Goal: Task Accomplishment & Management: Use online tool/utility

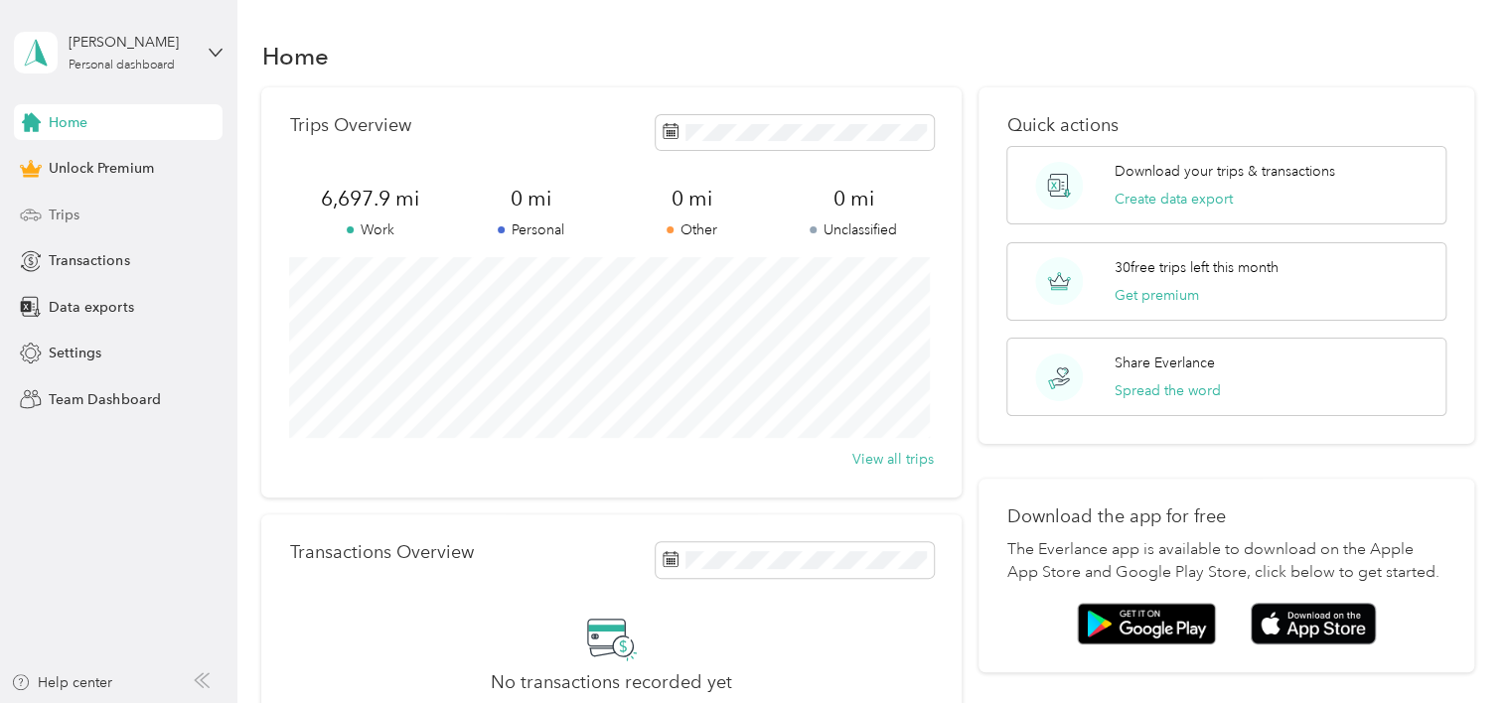
click at [74, 208] on span "Trips" at bounding box center [64, 215] width 31 height 21
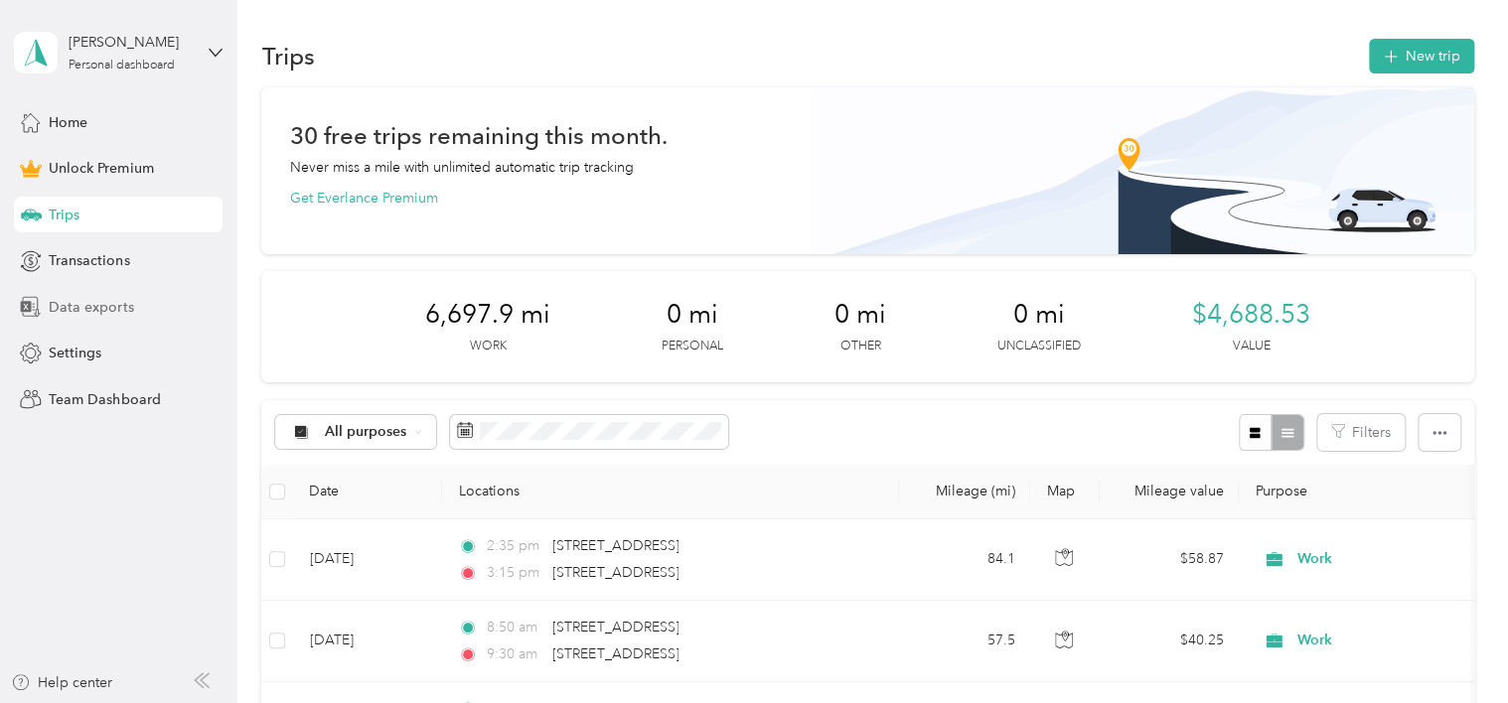
click at [99, 311] on span "Data exports" at bounding box center [91, 307] width 84 height 21
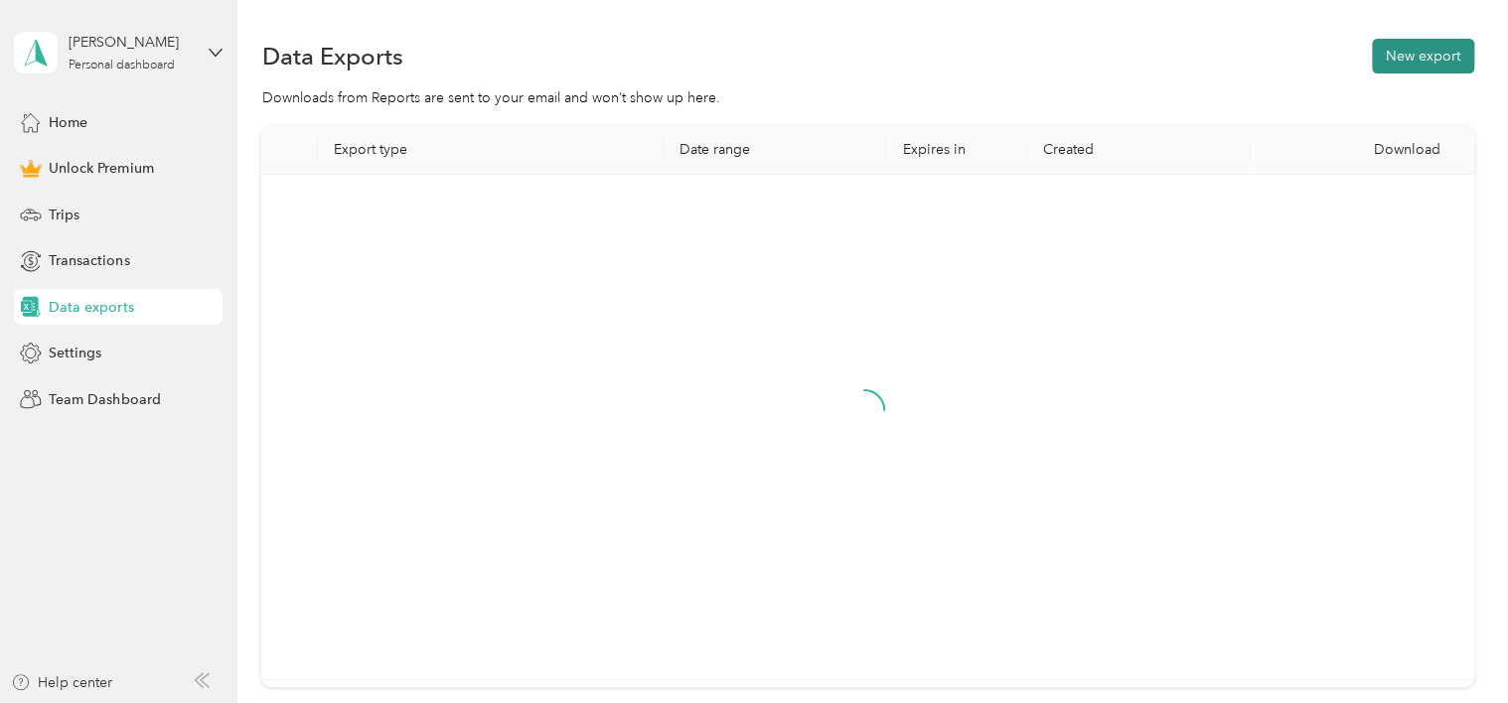
click at [1422, 64] on button "New export" at bounding box center [1423, 56] width 102 height 35
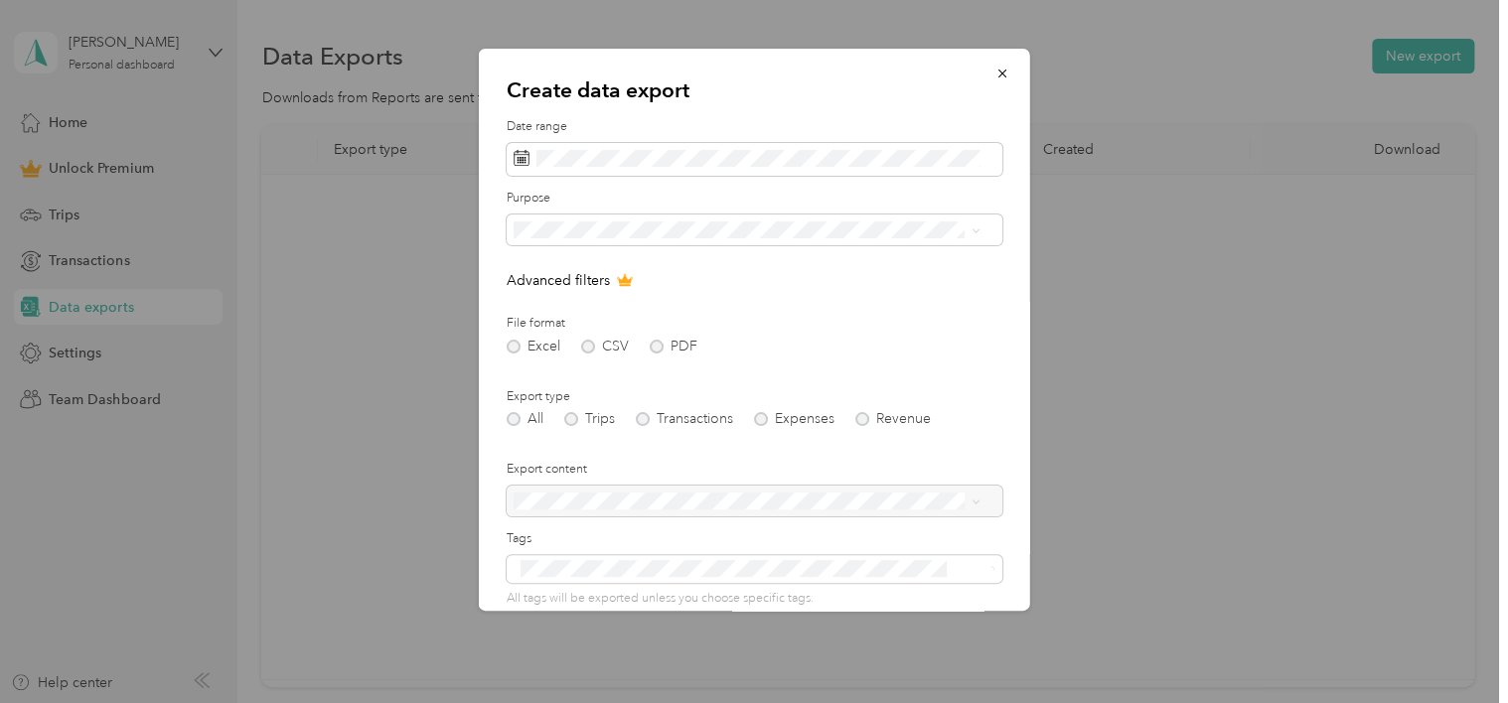
scroll to position [159, 0]
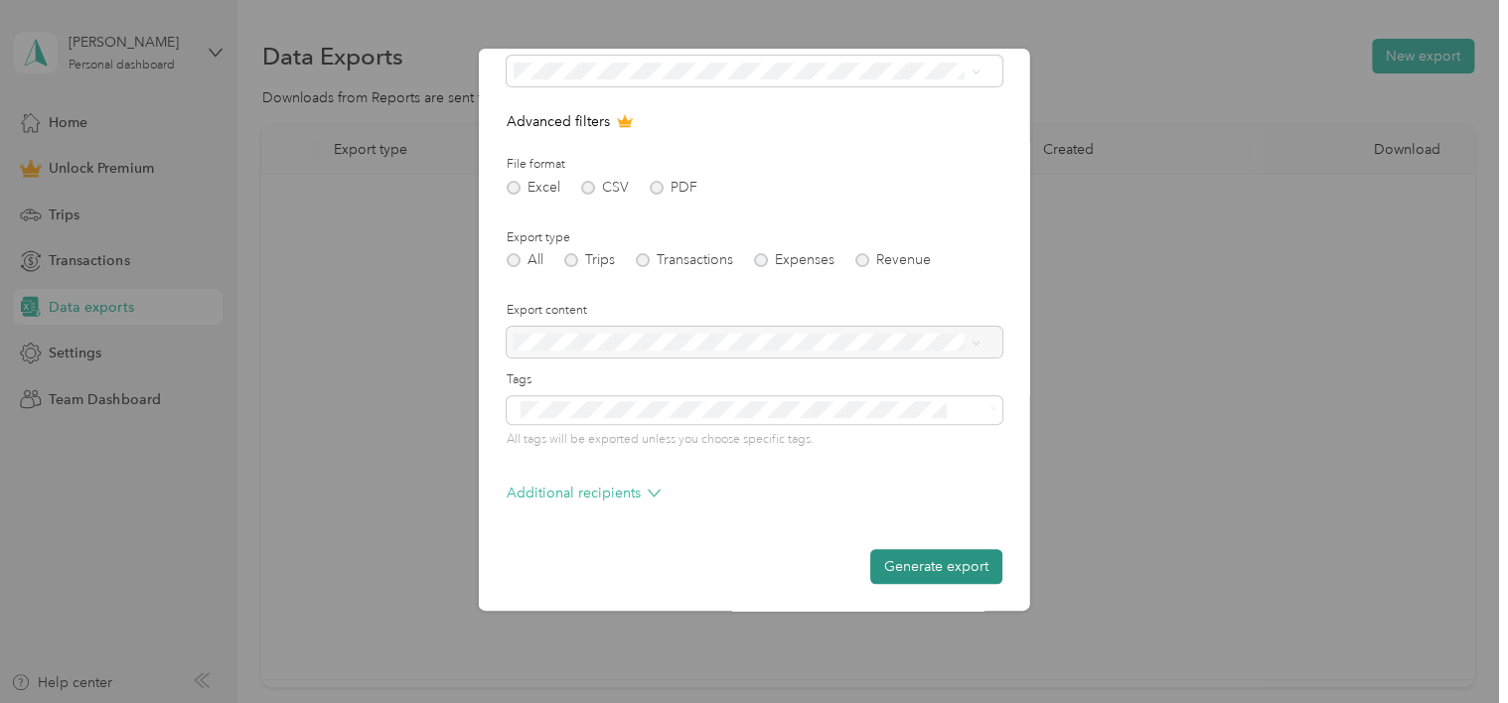
click at [926, 560] on button "Generate export" at bounding box center [936, 566] width 132 height 35
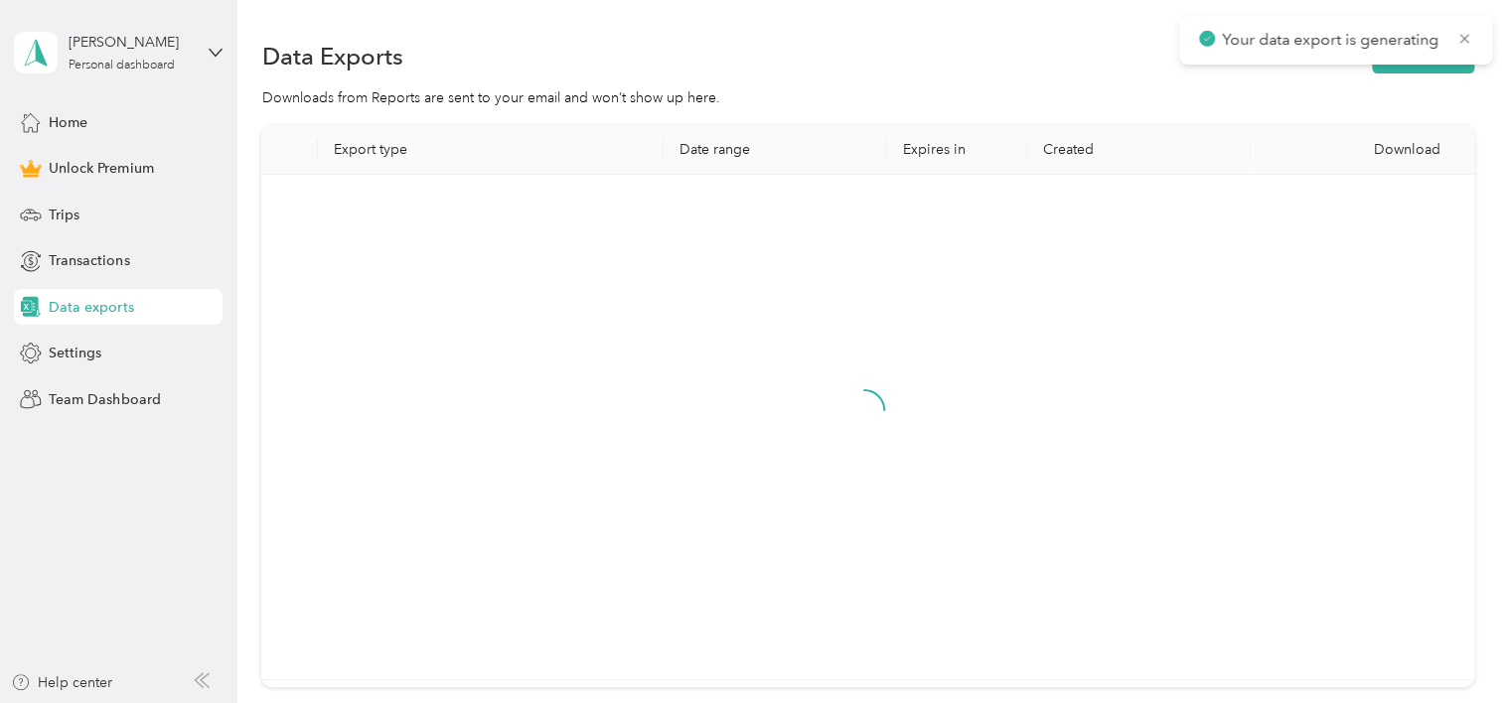
click at [1176, 49] on div "Data Exports New export" at bounding box center [867, 56] width 1212 height 42
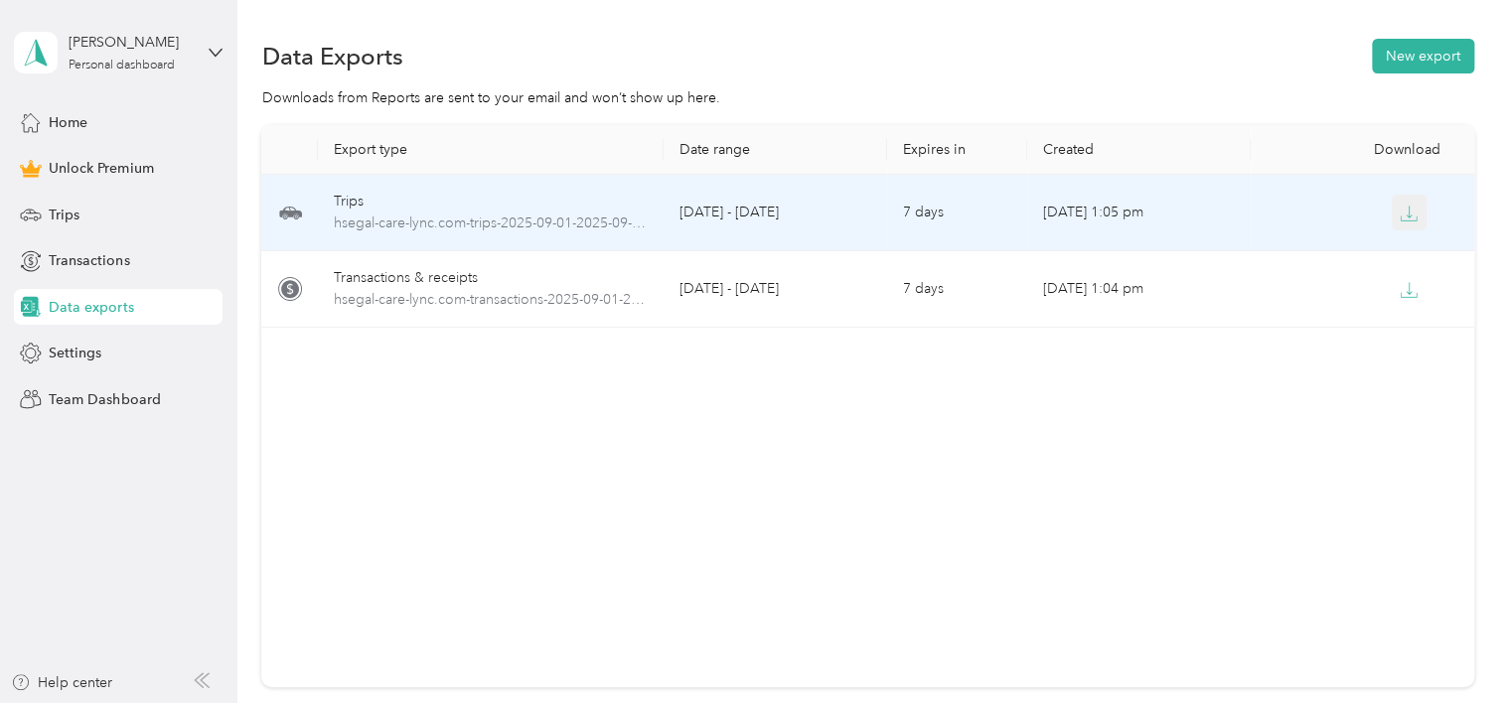
click at [1410, 224] on button "button" at bounding box center [1409, 213] width 36 height 36
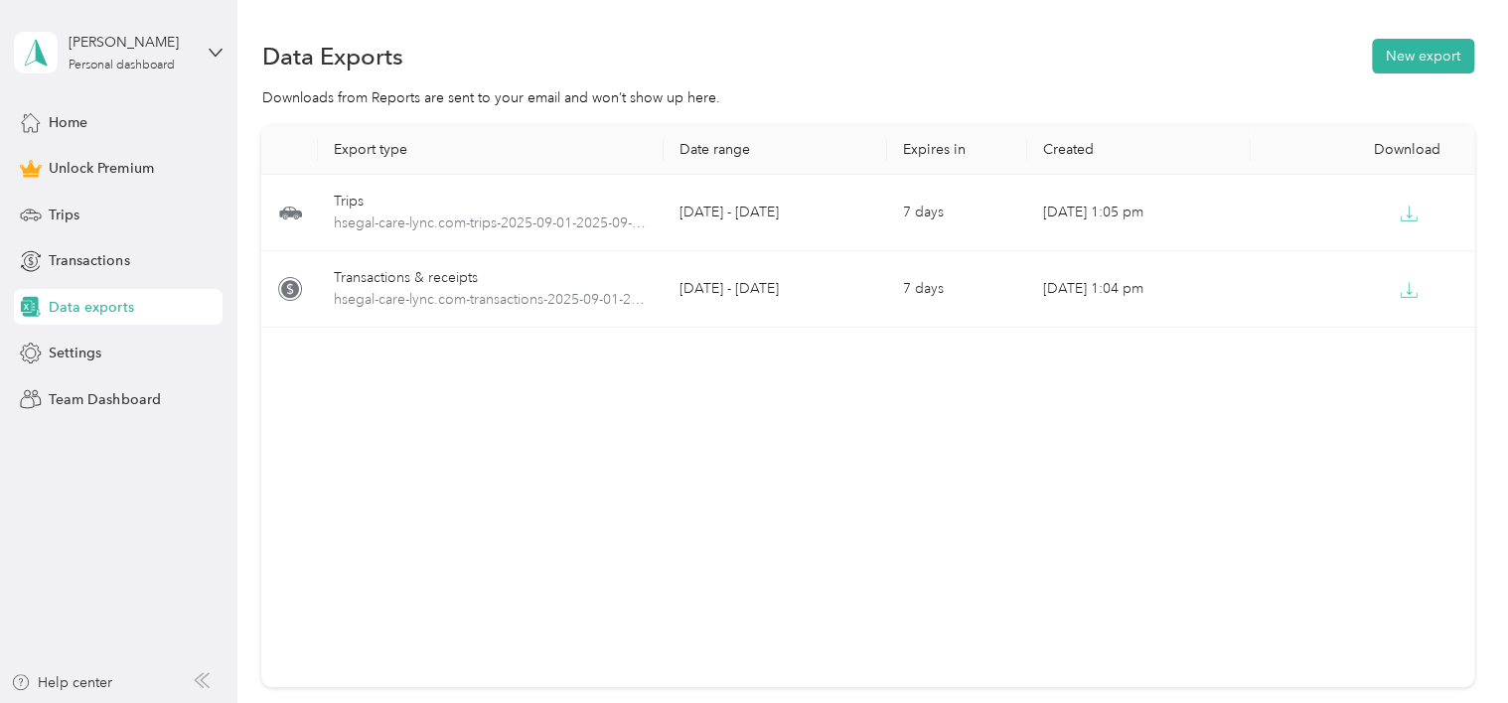
click at [1198, 79] on section "Data Exports New export Downloads from Reports are sent to your email and won’t…" at bounding box center [867, 396] width 1212 height 722
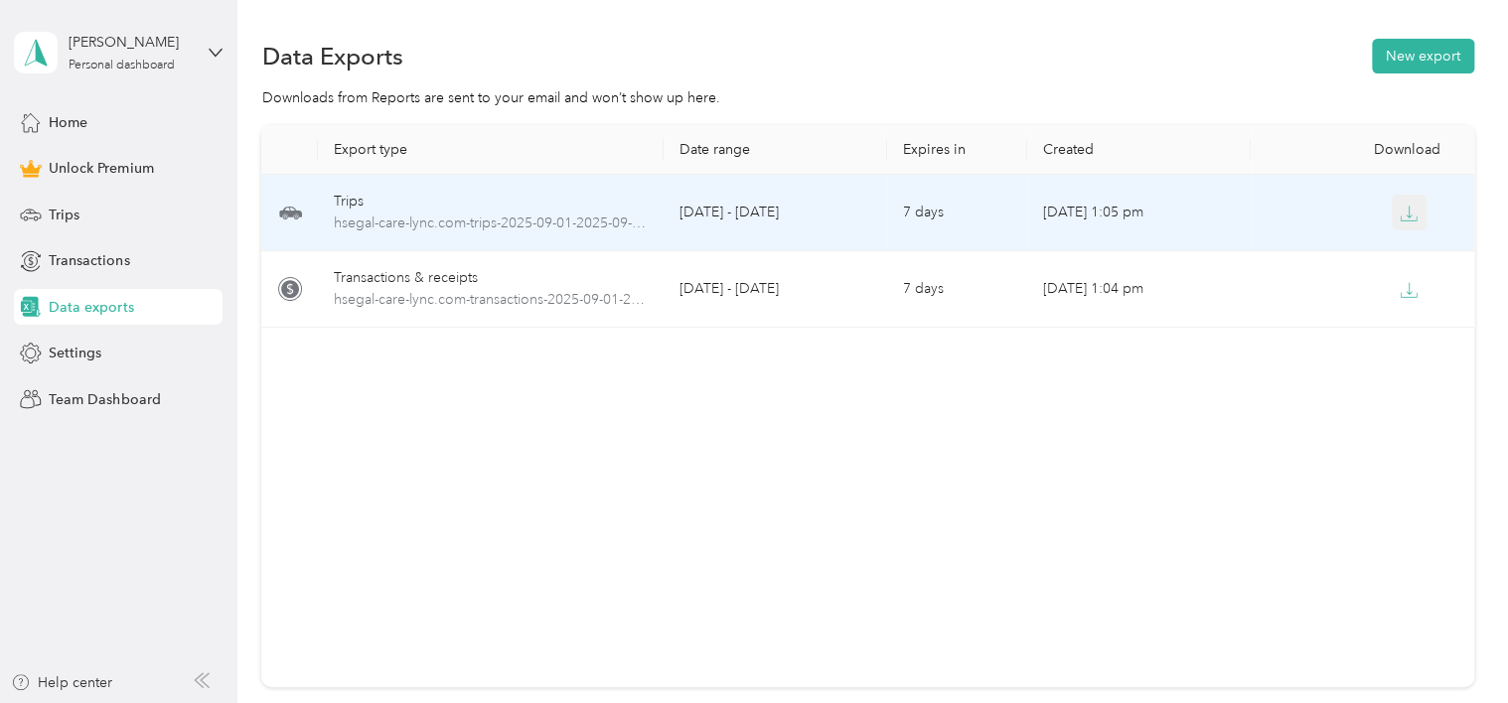
click at [1409, 218] on icon "button" at bounding box center [1408, 214] width 18 height 18
